Goal: Answer question/provide support: Share knowledge or assist other users

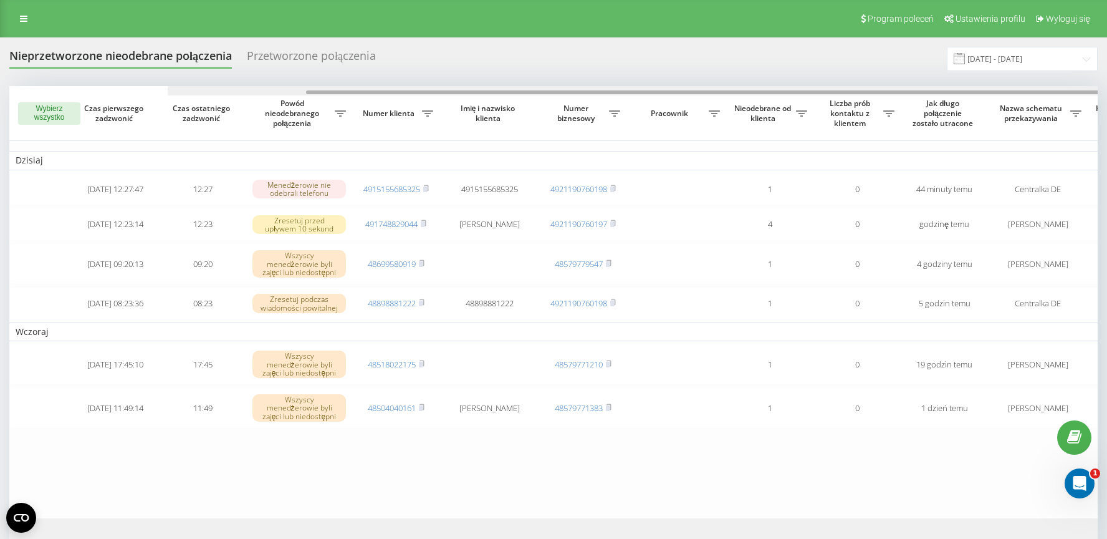
scroll to position [0, 158]
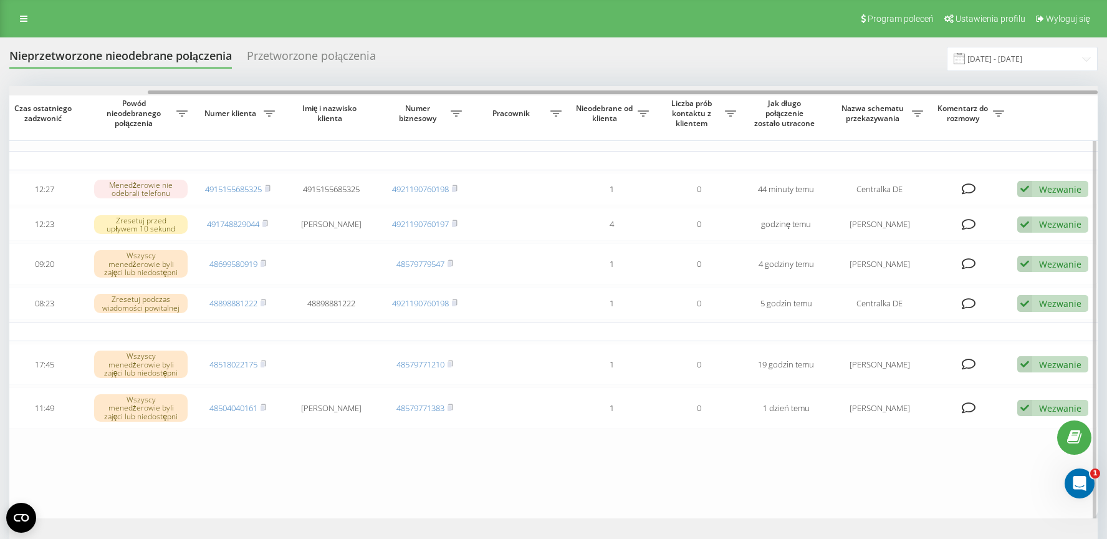
drag, startPoint x: 613, startPoint y: 90, endPoint x: 740, endPoint y: 90, distance: 127.2
click at [740, 90] on div at bounding box center [553, 90] width 1088 height 9
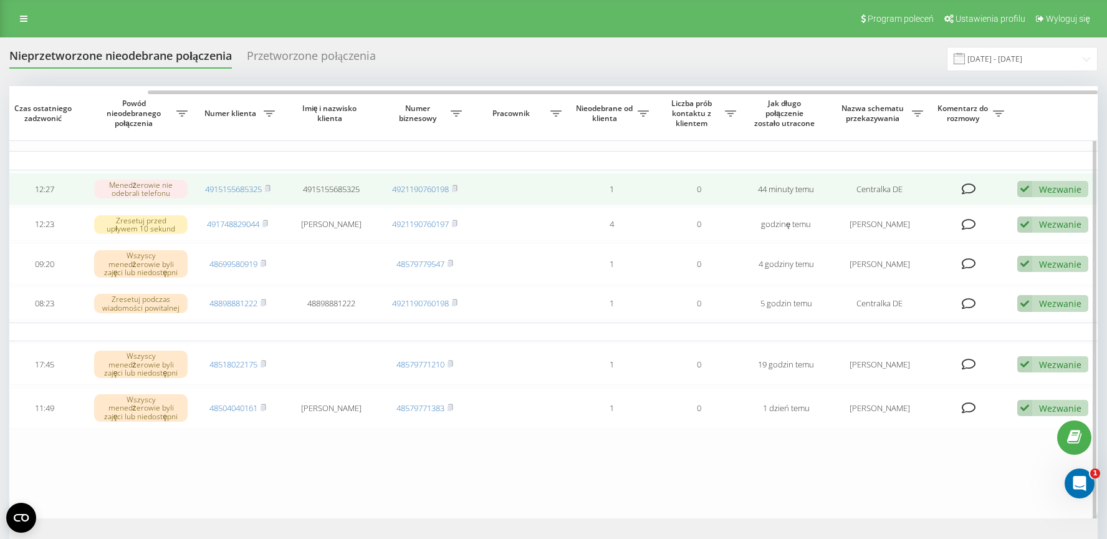
click at [1048, 191] on div "Wezwanie" at bounding box center [1060, 189] width 42 height 12
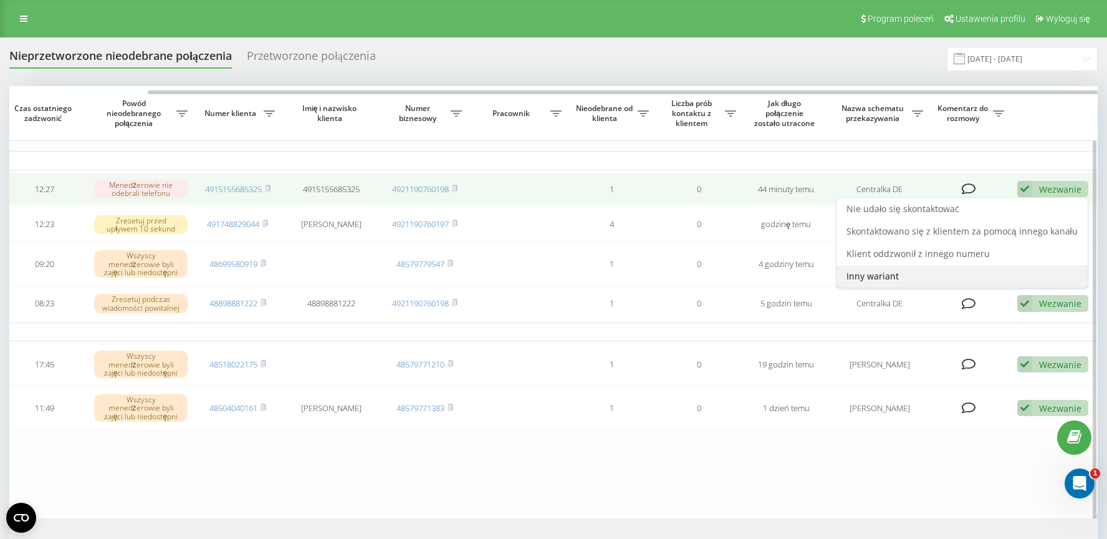
click at [884, 281] on span "Inny wariant" at bounding box center [873, 276] width 52 height 12
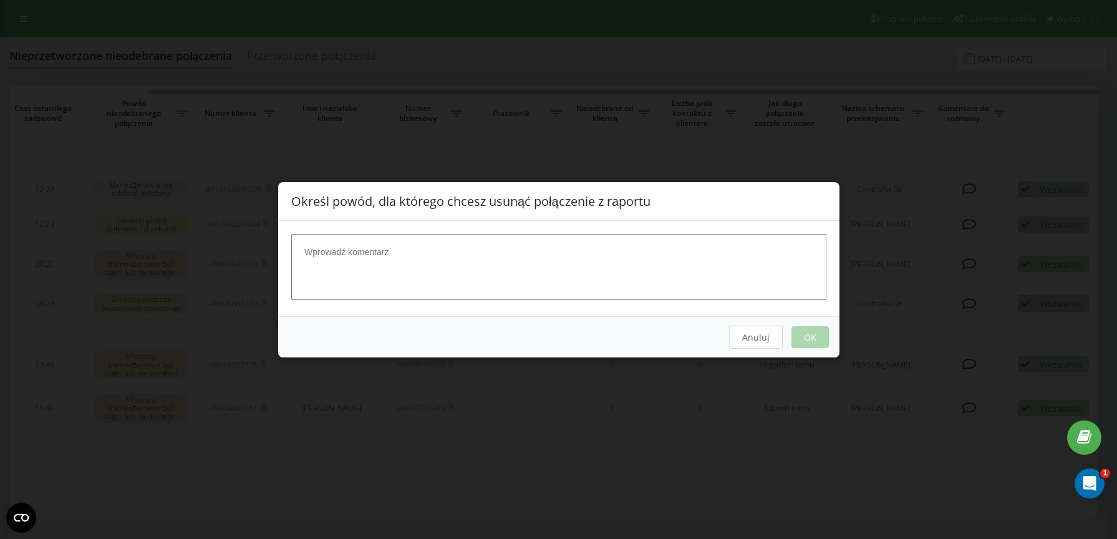
click at [359, 238] on textarea at bounding box center [558, 266] width 535 height 66
type textarea "Przekazane do Adriana"
click at [815, 335] on button "OK" at bounding box center [808, 336] width 37 height 22
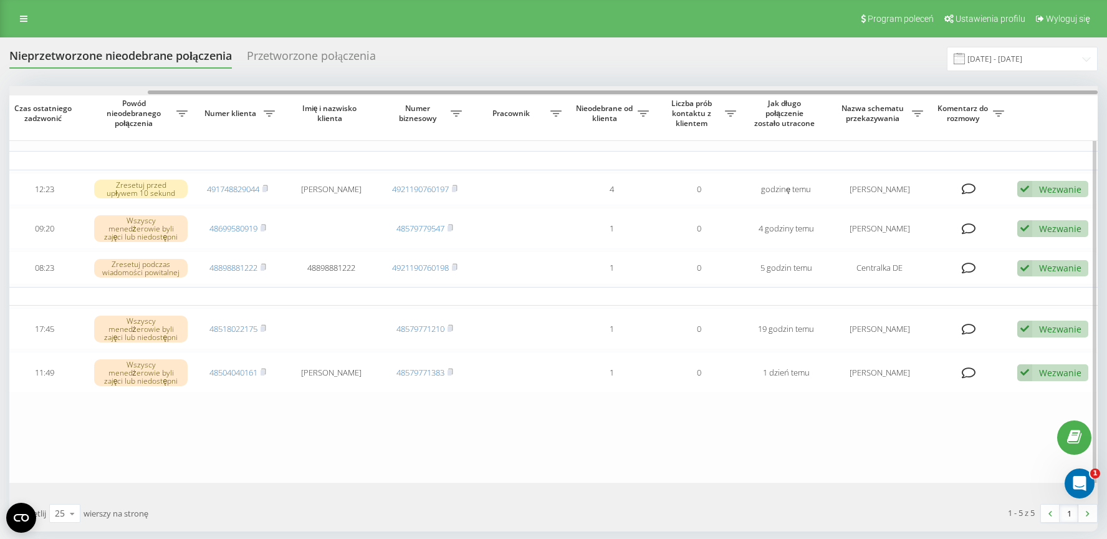
drag, startPoint x: 632, startPoint y: 91, endPoint x: 1023, endPoint y: 139, distance: 393.8
click at [959, 120] on div "Wybierz wszystko Czas pierwszego zadzwonić Czas ostatniego zadzwonić Powód nieo…" at bounding box center [553, 284] width 1088 height 396
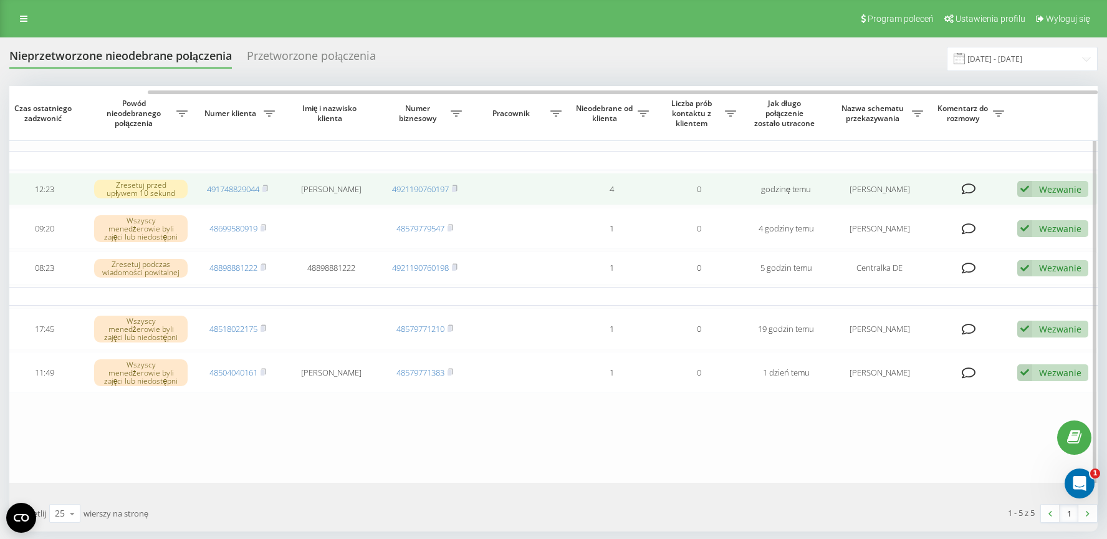
click at [1055, 184] on div "Wezwanie" at bounding box center [1060, 189] width 42 height 12
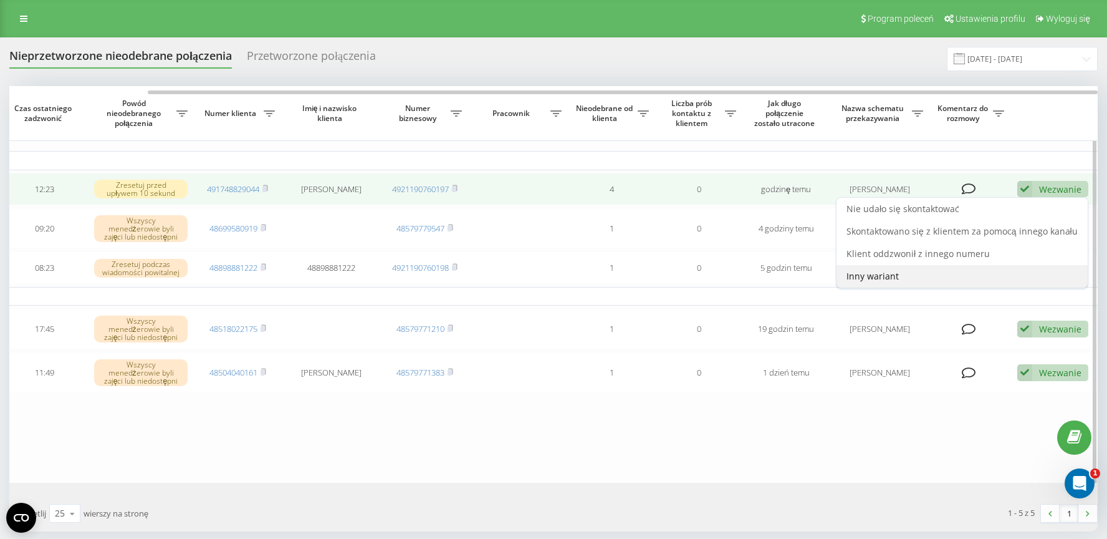
click at [886, 277] on span "Inny wariant" at bounding box center [873, 276] width 52 height 12
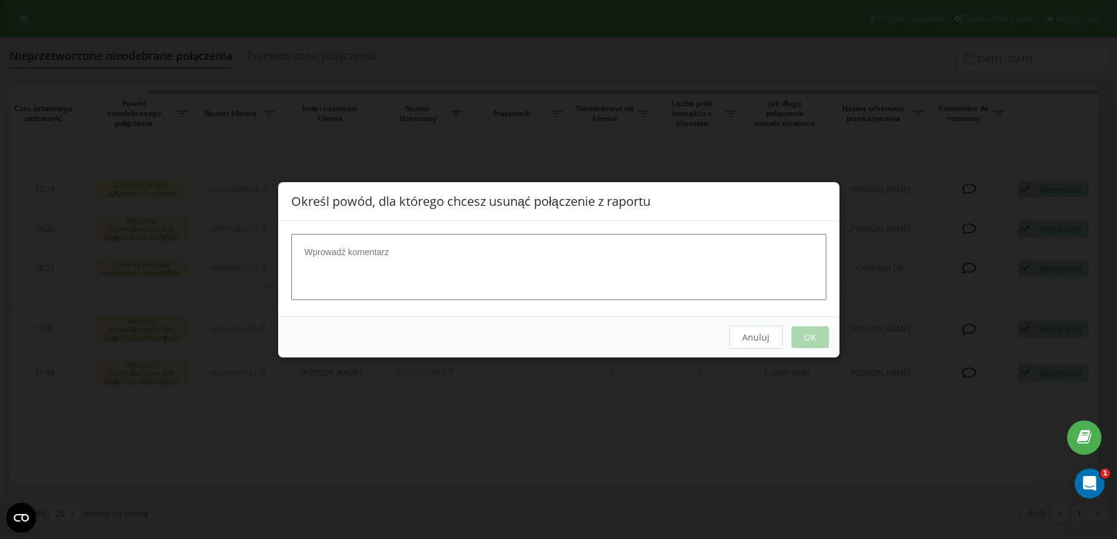
click at [347, 256] on textarea at bounding box center [558, 266] width 535 height 66
click at [752, 336] on button "Anuluj" at bounding box center [755, 336] width 54 height 23
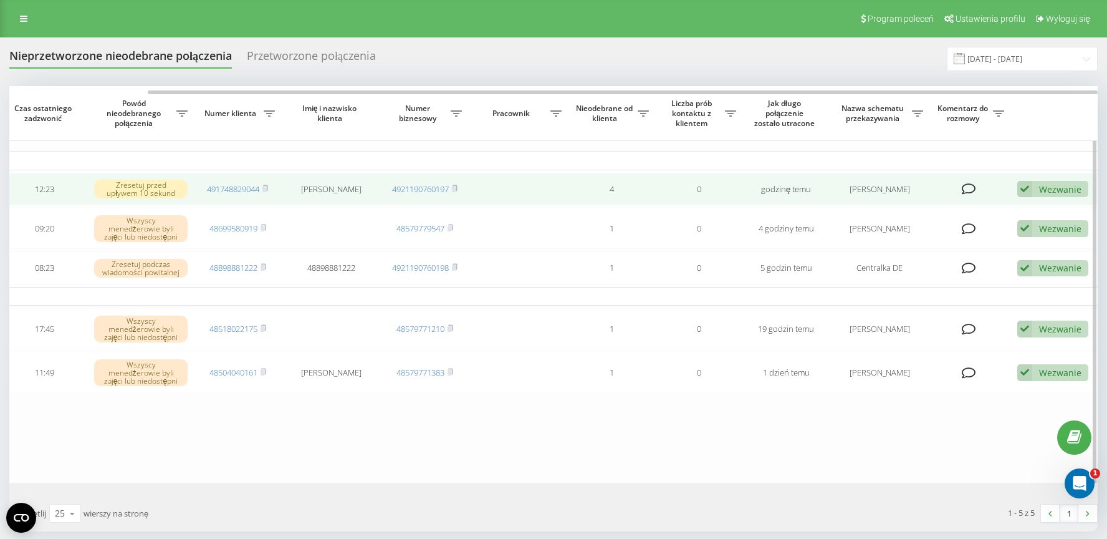
click at [1032, 191] on icon at bounding box center [1024, 189] width 15 height 17
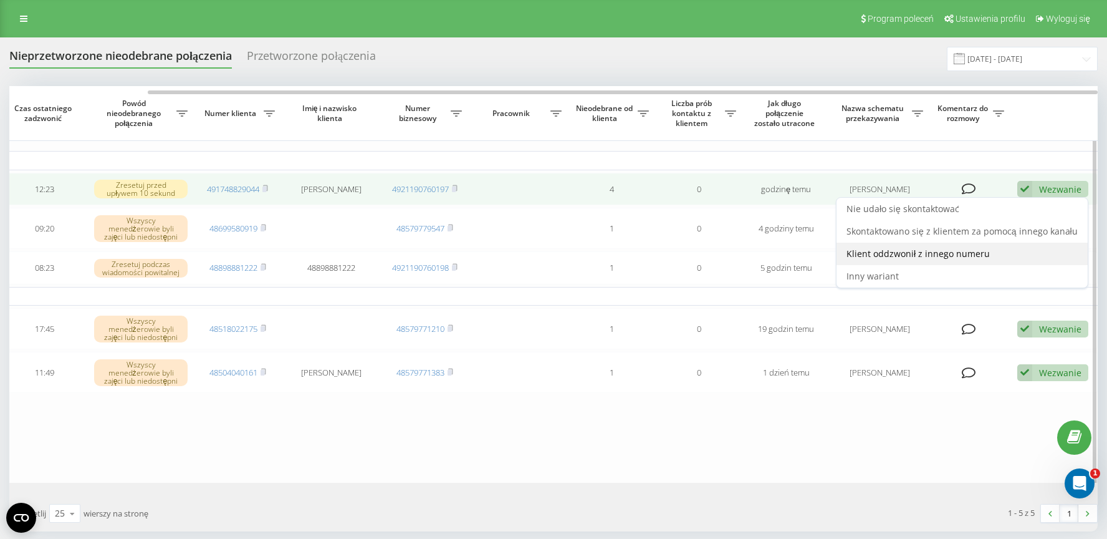
click at [910, 252] on span "Klient oddzwonił z innego numeru" at bounding box center [918, 253] width 143 height 12
